Goal: Information Seeking & Learning: Learn about a topic

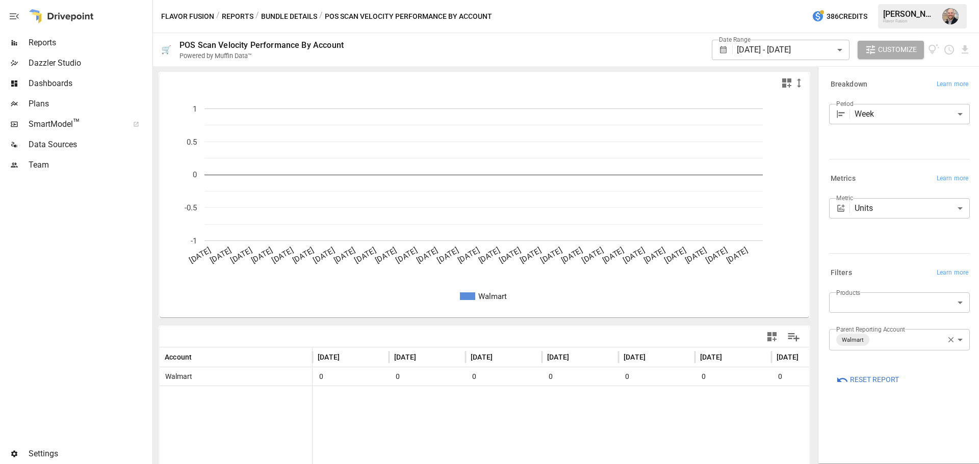
click at [76, 47] on span "Reports" at bounding box center [90, 43] width 122 height 12
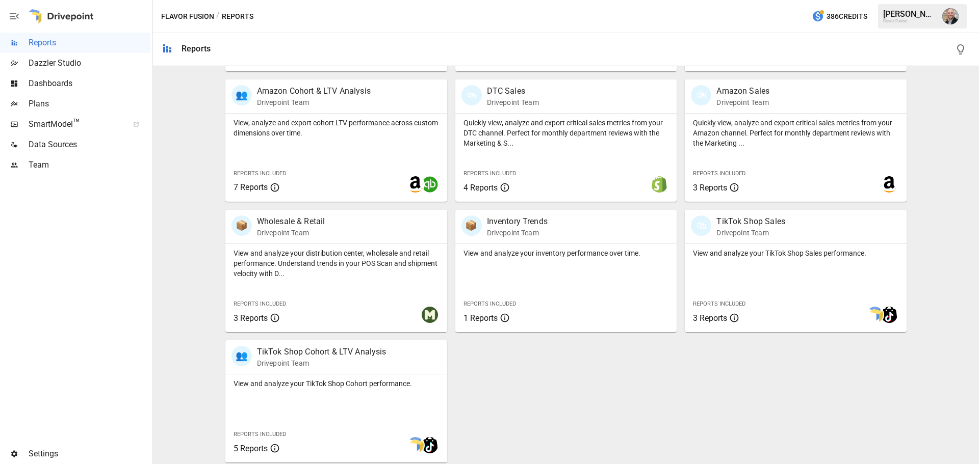
scroll to position [456, 0]
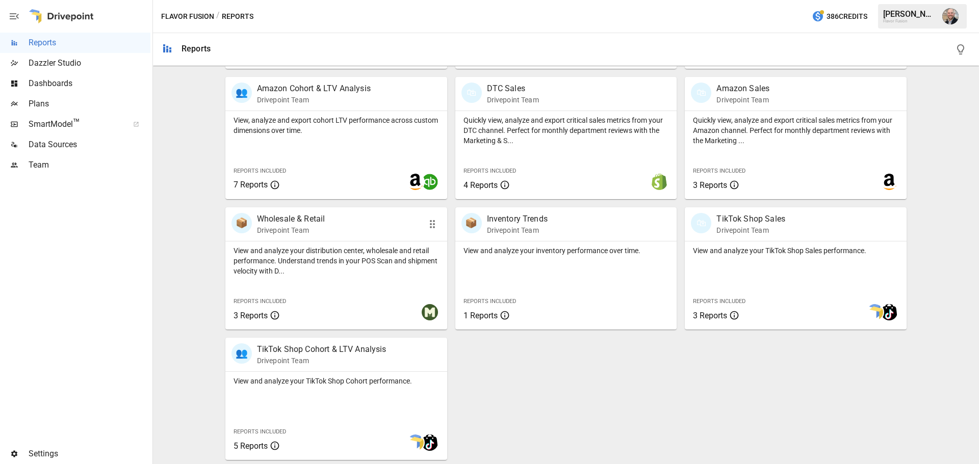
click at [317, 269] on p "View and analyze your distribution center, wholesale and retail performance. Un…" at bounding box center [335, 261] width 205 height 31
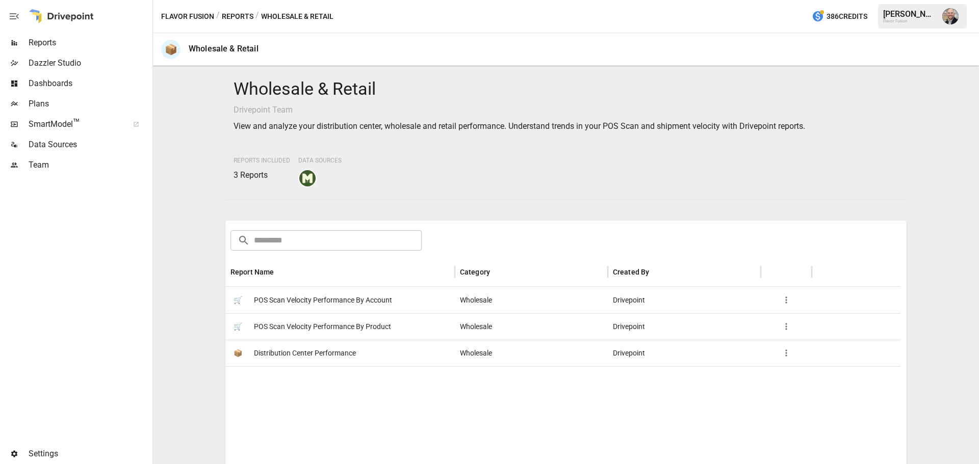
scroll to position [146, 0]
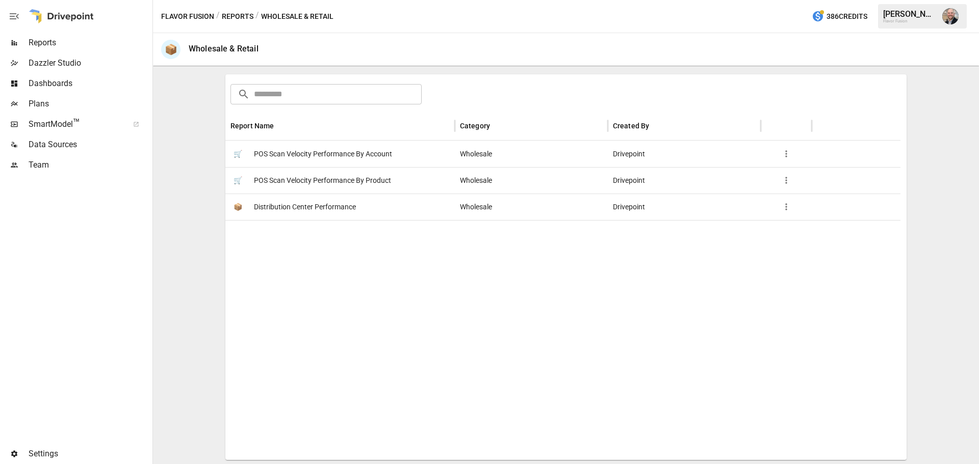
click at [322, 203] on span "Distribution Center Performance" at bounding box center [305, 207] width 102 height 26
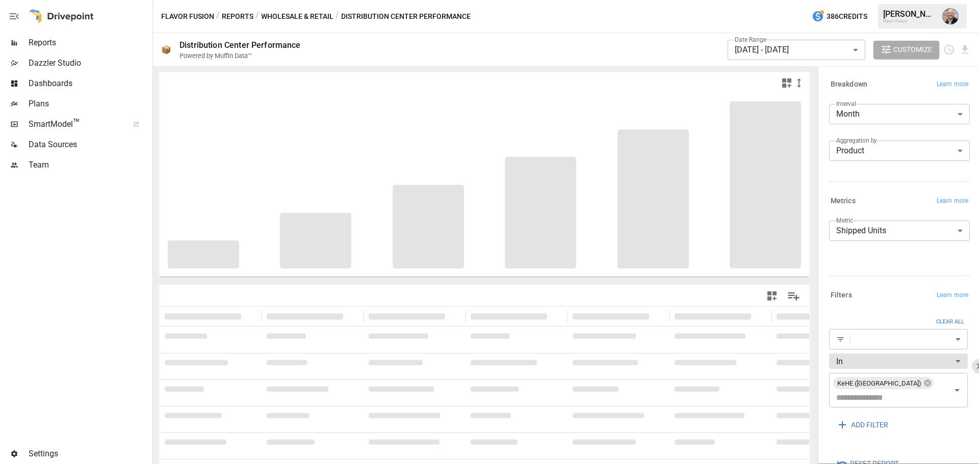
click at [91, 42] on span "Reports" at bounding box center [90, 43] width 122 height 12
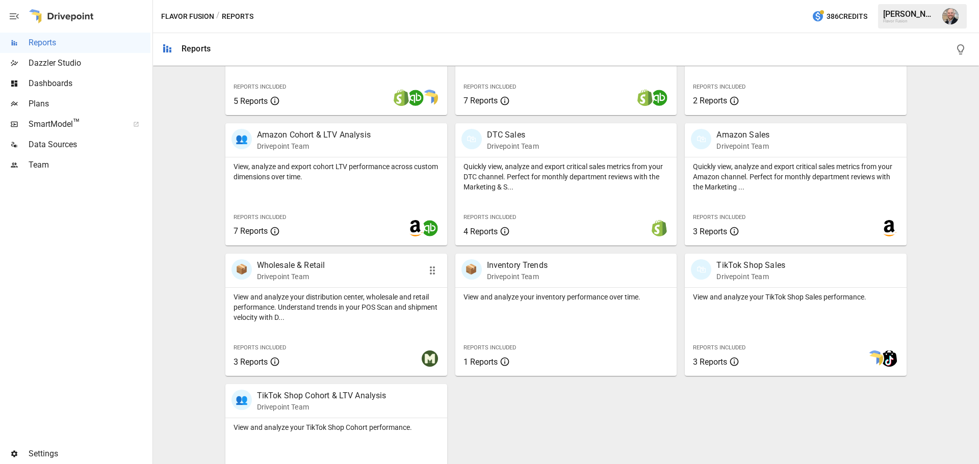
scroll to position [456, 0]
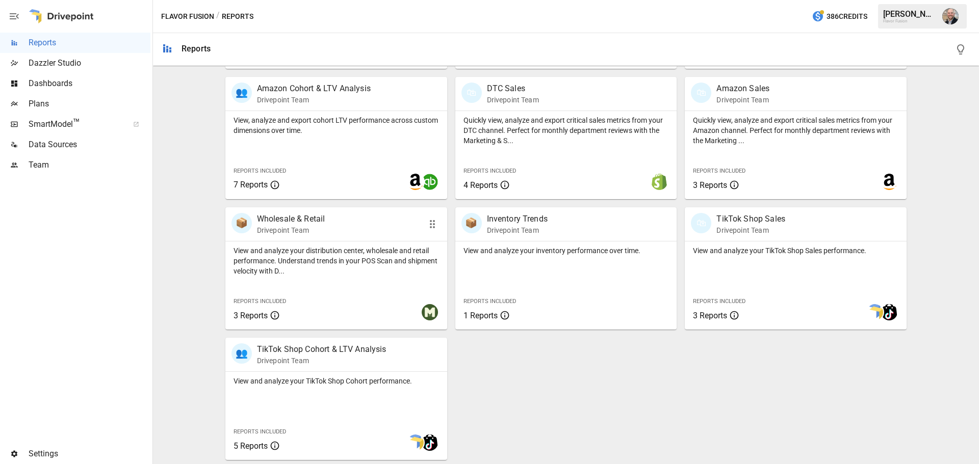
click at [281, 242] on div "View and analyze your distribution center, wholesale and retail performance. Un…" at bounding box center [336, 259] width 222 height 35
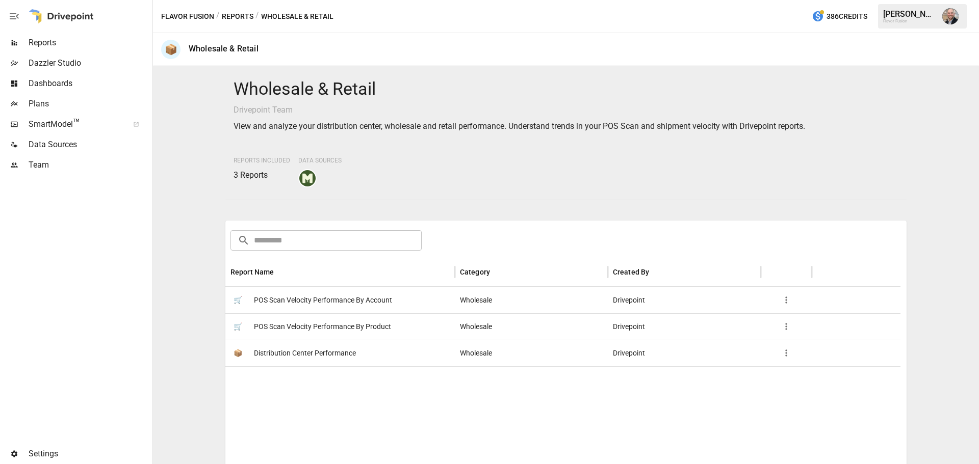
click at [367, 306] on span "POS Scan Velocity Performance By Account" at bounding box center [323, 300] width 138 height 26
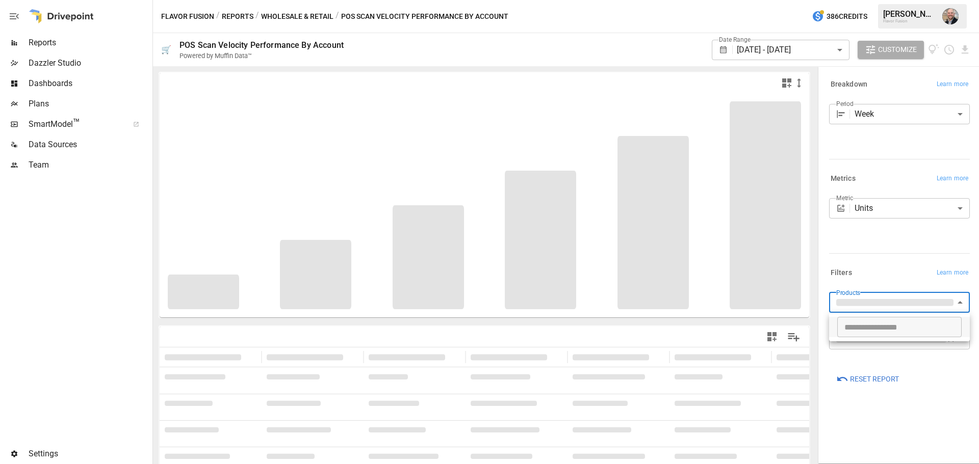
click at [900, 0] on body "**********" at bounding box center [489, 0] width 979 height 0
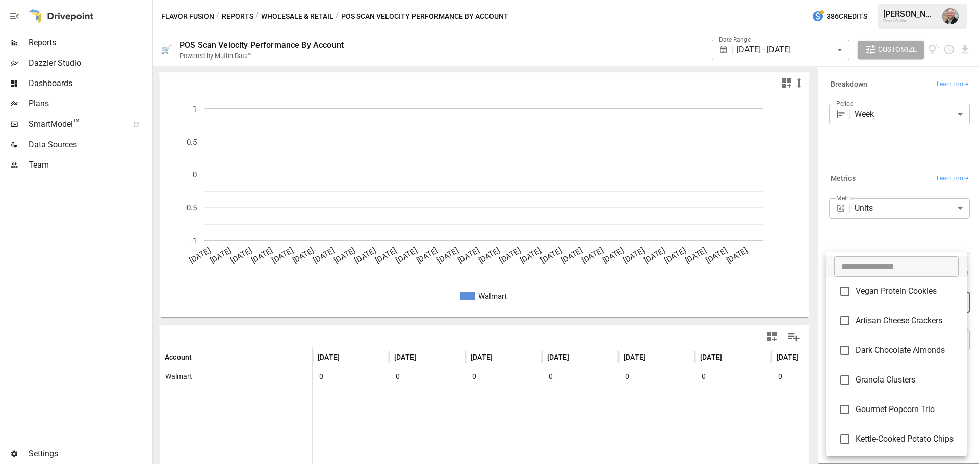
click at [877, 222] on div at bounding box center [489, 232] width 979 height 464
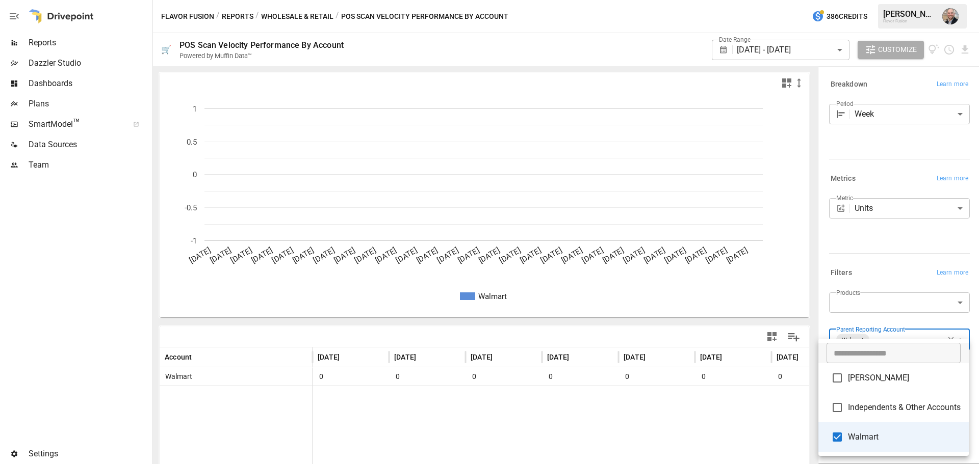
click at [918, 0] on body "**********" at bounding box center [489, 0] width 979 height 0
click at [895, 244] on div at bounding box center [489, 232] width 979 height 464
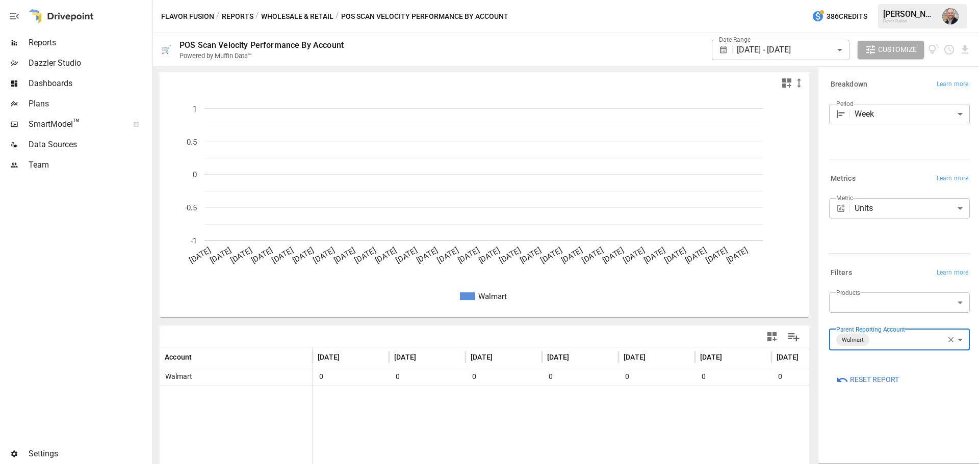
click at [894, 0] on body "**********" at bounding box center [489, 0] width 979 height 0
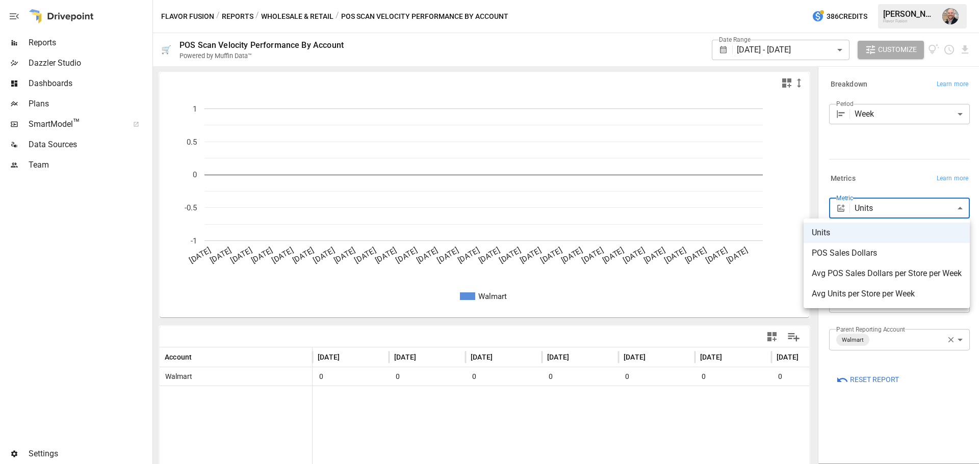
click at [901, 181] on div at bounding box center [489, 232] width 979 height 464
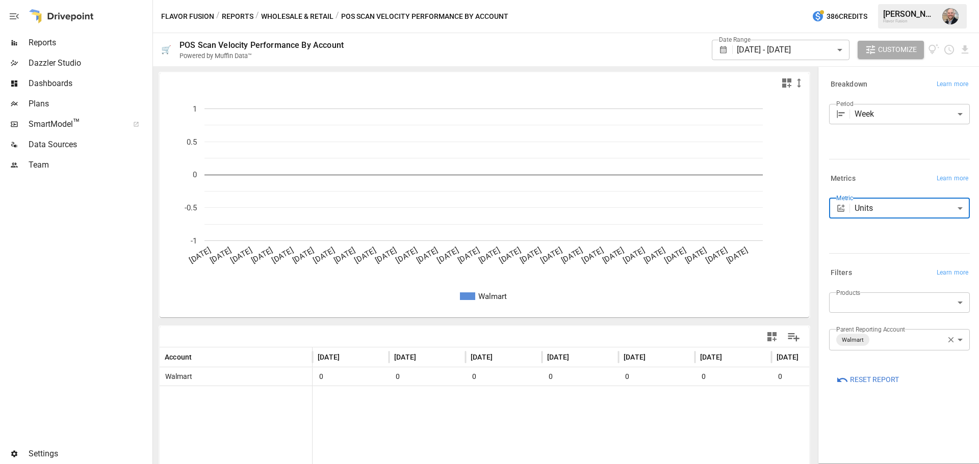
click at [75, 41] on span "Reports" at bounding box center [90, 43] width 122 height 12
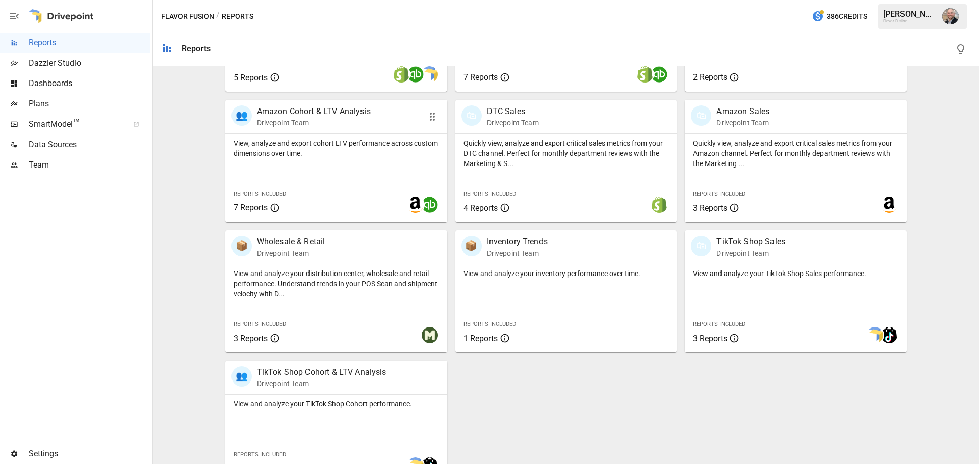
scroll to position [456, 0]
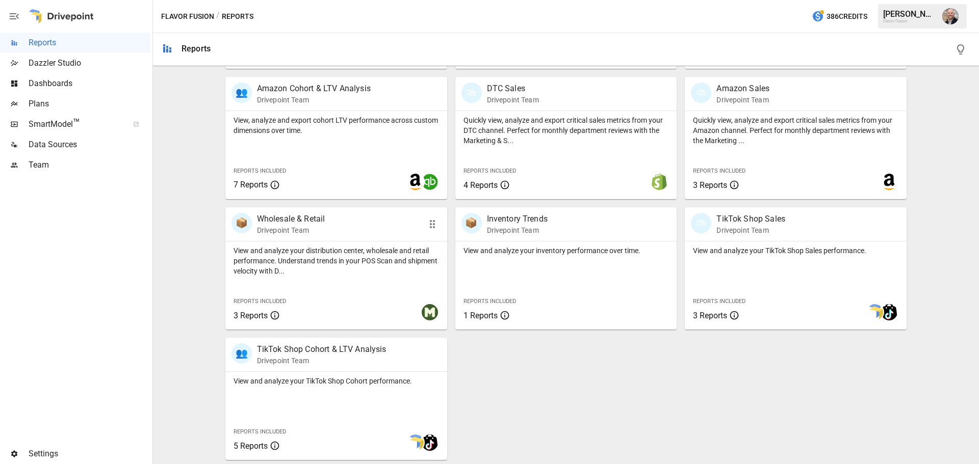
click at [332, 260] on p "View and analyze your distribution center, wholesale and retail performance. Un…" at bounding box center [335, 261] width 205 height 31
